Goal: Navigation & Orientation: Find specific page/section

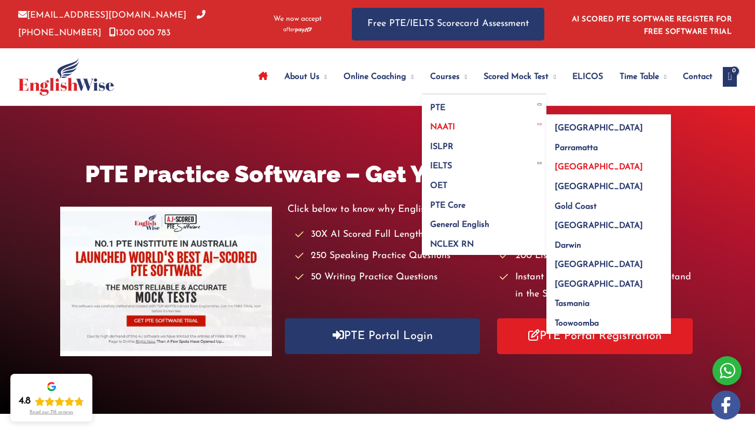
click at [564, 167] on span "[GEOGRAPHIC_DATA]" at bounding box center [599, 167] width 88 height 8
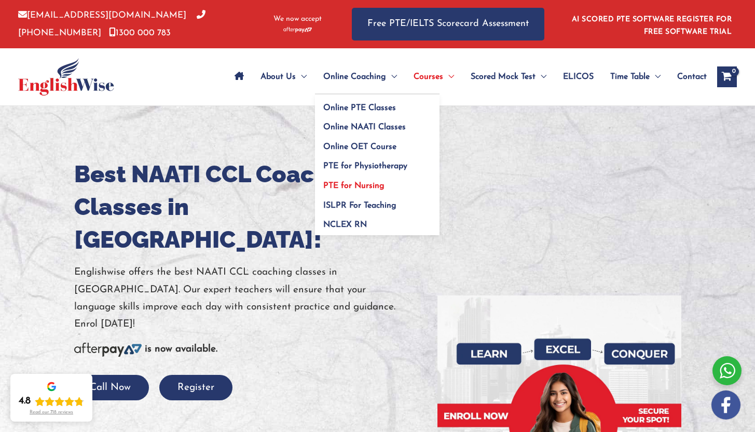
click at [351, 184] on span "PTE for Nursing" at bounding box center [353, 186] width 61 height 8
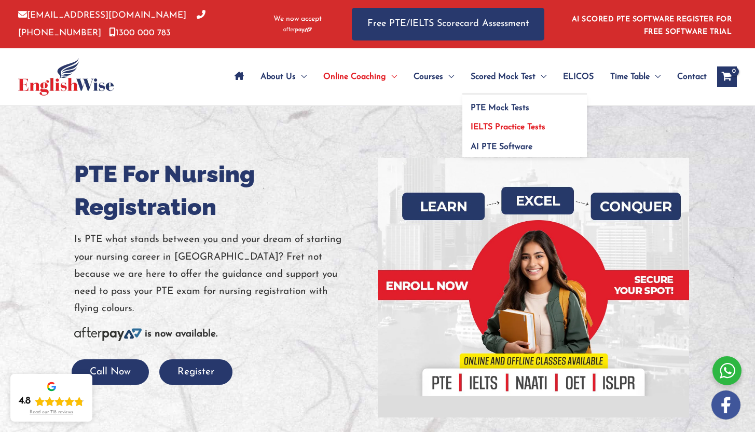
click at [503, 123] on span "IELTS Practice Tests" at bounding box center [508, 127] width 75 height 8
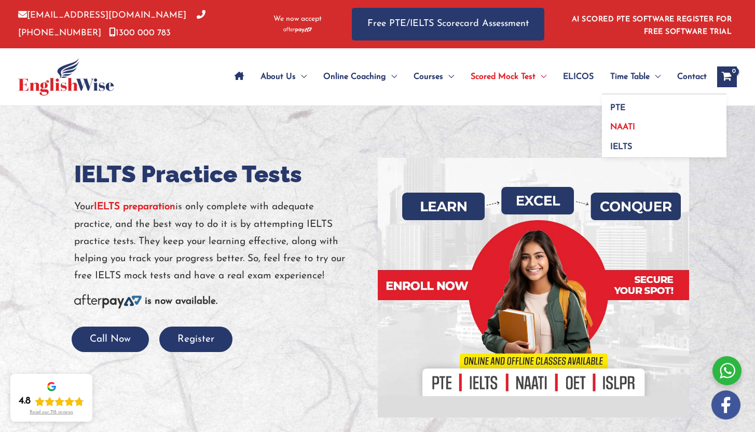
click at [620, 124] on span "NAATI" at bounding box center [622, 127] width 25 height 8
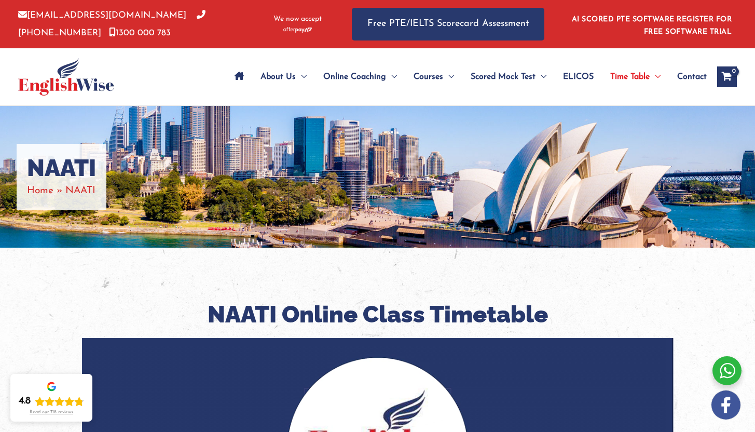
click at [682, 77] on span "Contact" at bounding box center [692, 77] width 30 height 36
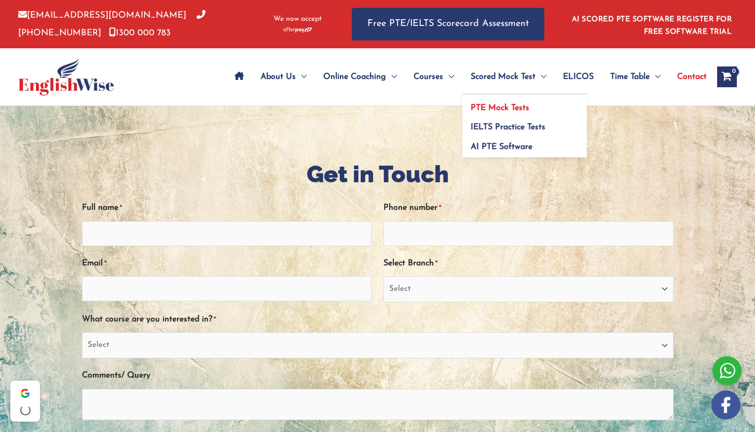
click at [494, 106] on span "PTE Mock Tests" at bounding box center [500, 108] width 59 height 8
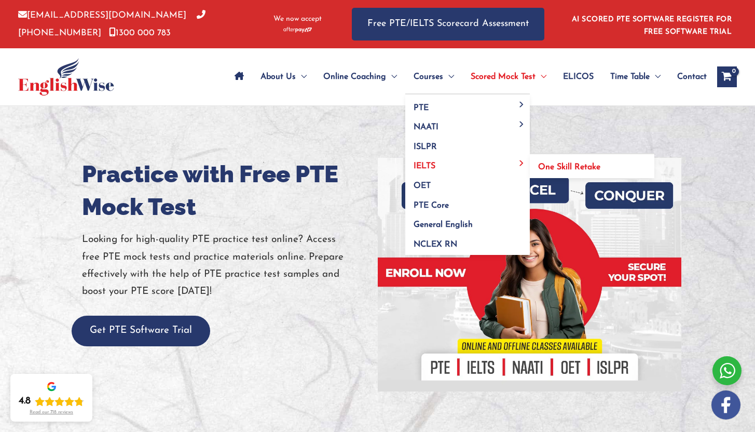
click at [552, 164] on span "One Skill Retake" at bounding box center [569, 167] width 62 height 8
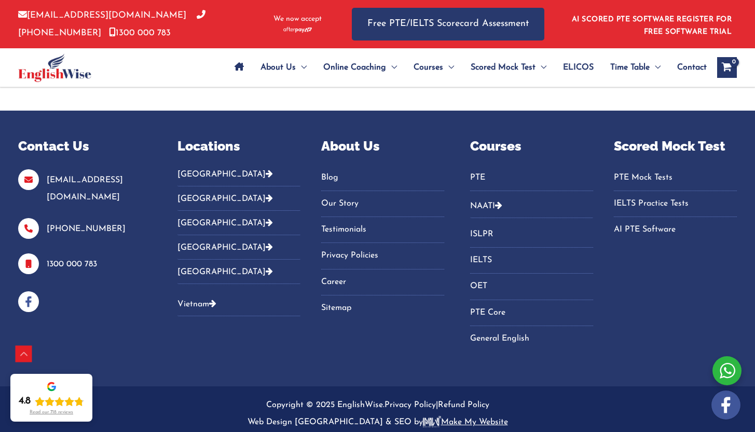
scroll to position [3595, 0]
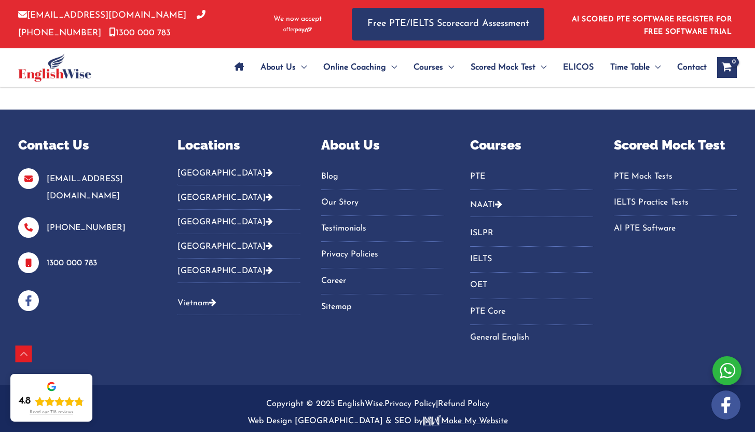
click at [328, 169] on link "Blog" at bounding box center [382, 176] width 123 height 17
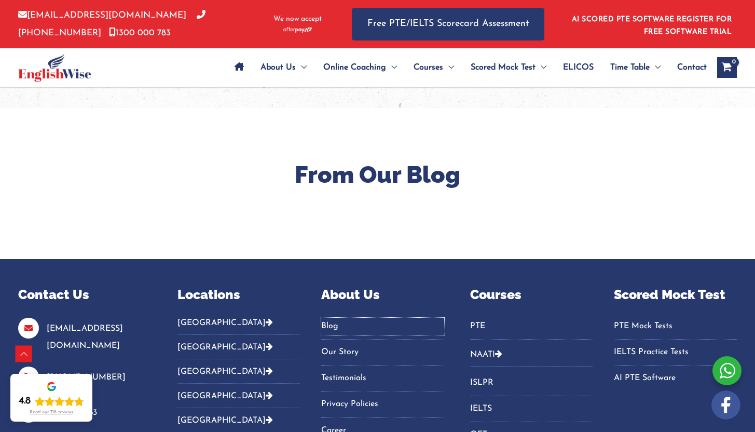
scroll to position [3432, 0]
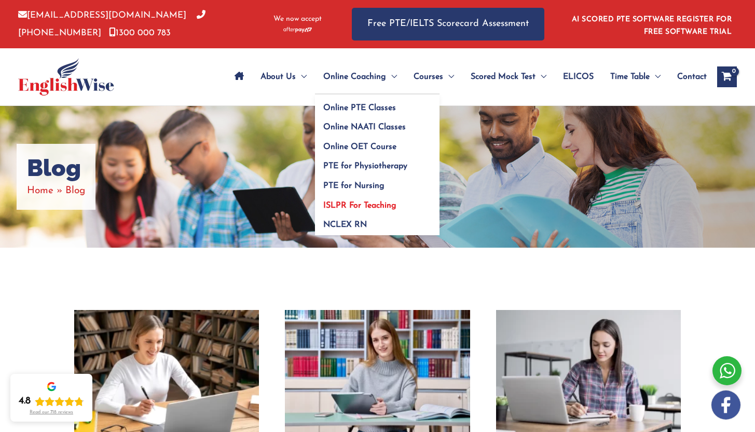
click at [345, 205] on span "ISLPR For Teaching" at bounding box center [359, 205] width 73 height 8
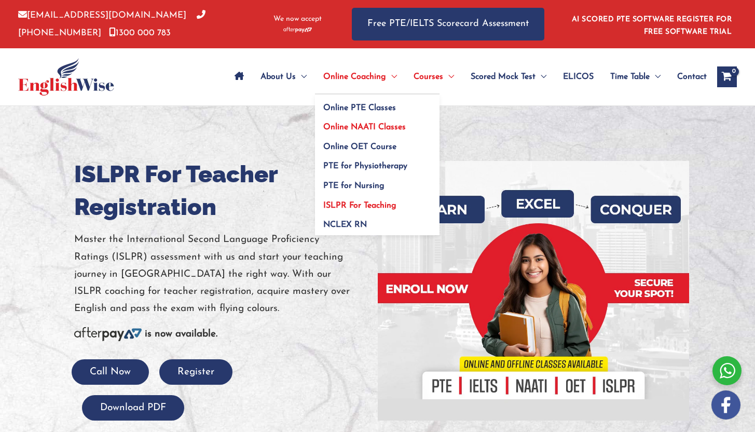
click at [356, 123] on span "Online NAATI Classes" at bounding box center [364, 127] width 83 height 8
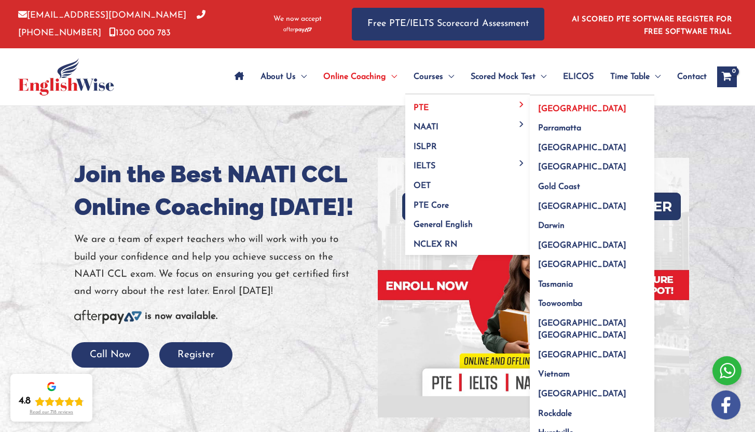
click at [546, 110] on span "[GEOGRAPHIC_DATA]" at bounding box center [582, 109] width 88 height 8
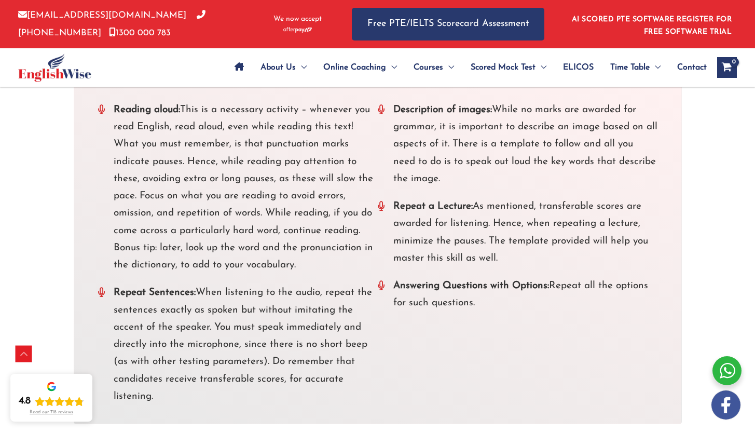
scroll to position [3409, 0]
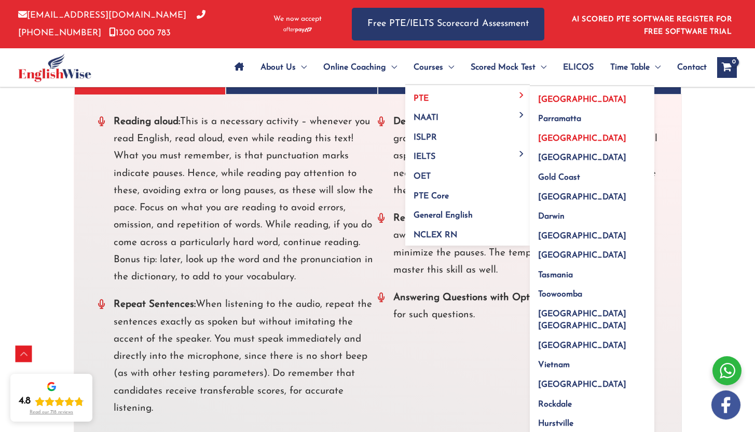
click at [560, 137] on span "[GEOGRAPHIC_DATA]" at bounding box center [582, 138] width 88 height 8
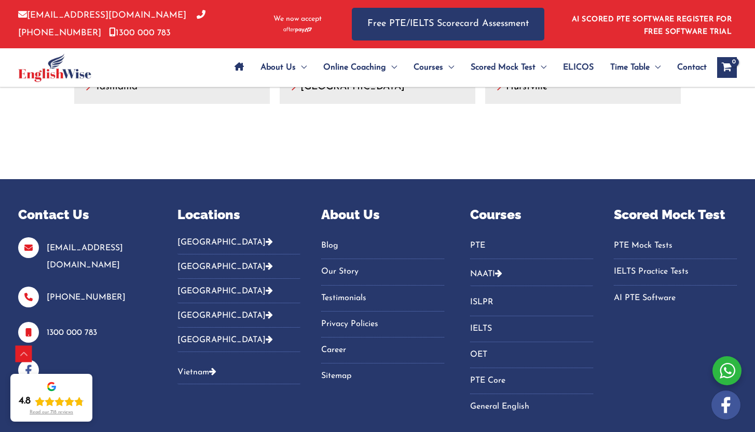
scroll to position [5753, 0]
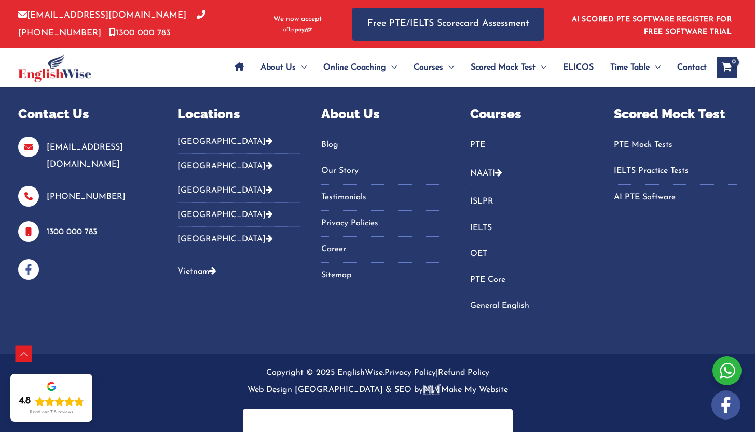
click at [327, 136] on link "Blog" at bounding box center [382, 144] width 123 height 17
